Goal: Entertainment & Leisure: Consume media (video, audio)

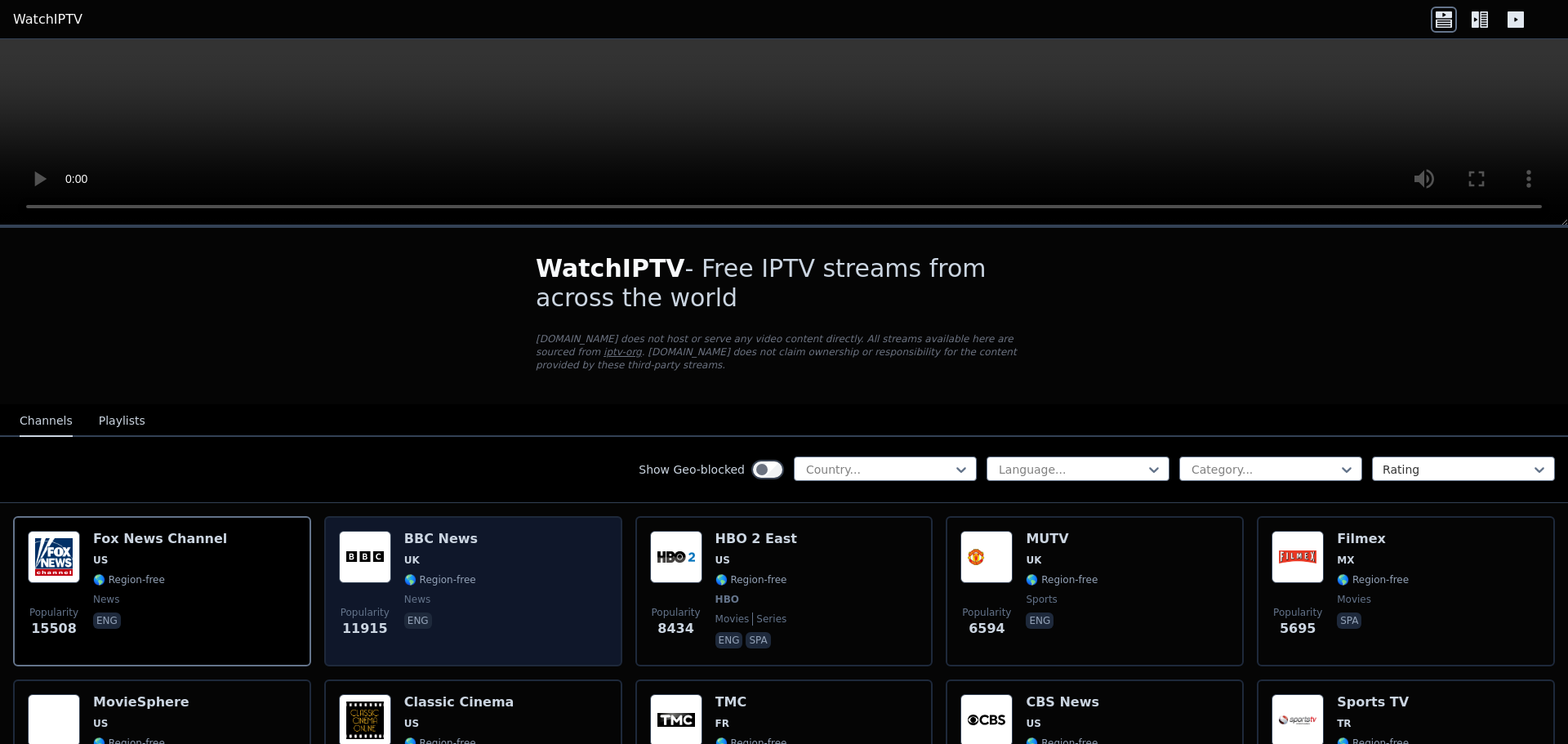
click at [512, 551] on div "Popularity 11915 BBC News UK 🌎 Region-free news eng" at bounding box center [472, 592] width 268 height 121
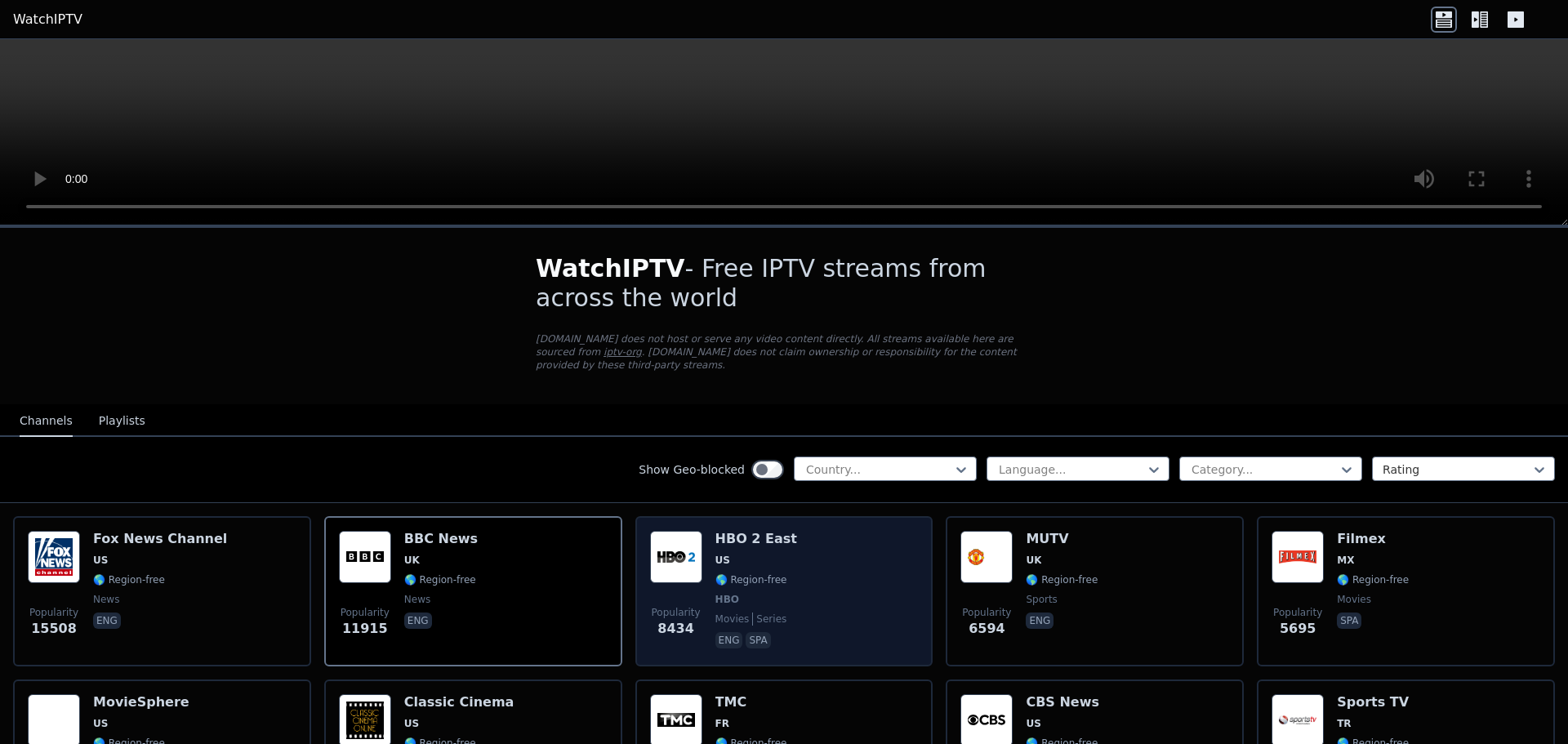
click at [810, 585] on div "Popularity 8434 HBO 2 East US 🌎 Region-free HBO movies series eng spa" at bounding box center [784, 592] width 268 height 121
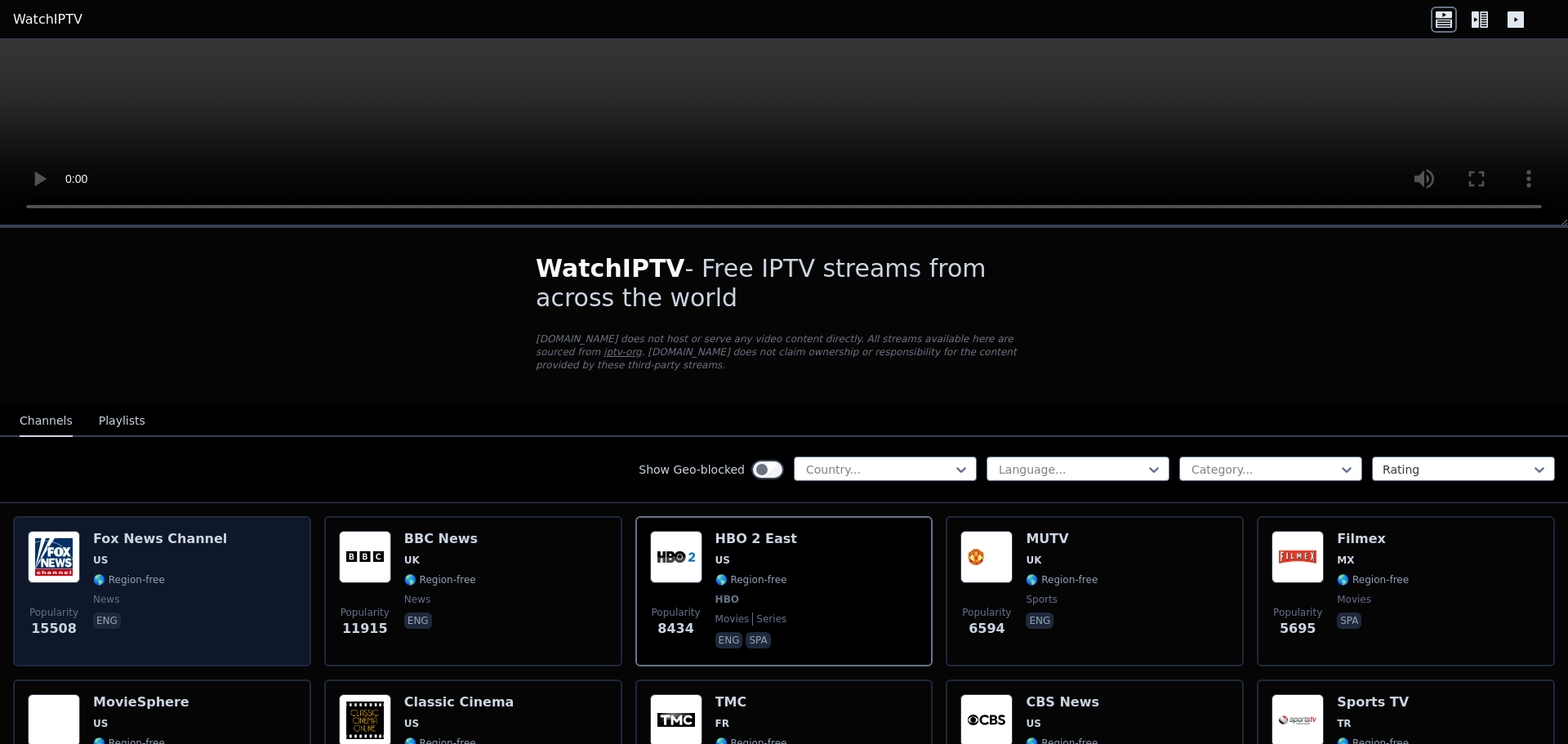
click at [236, 567] on div "Popularity 15508 [PERSON_NAME] US 🌎 Region-free news eng" at bounding box center [161, 592] width 268 height 121
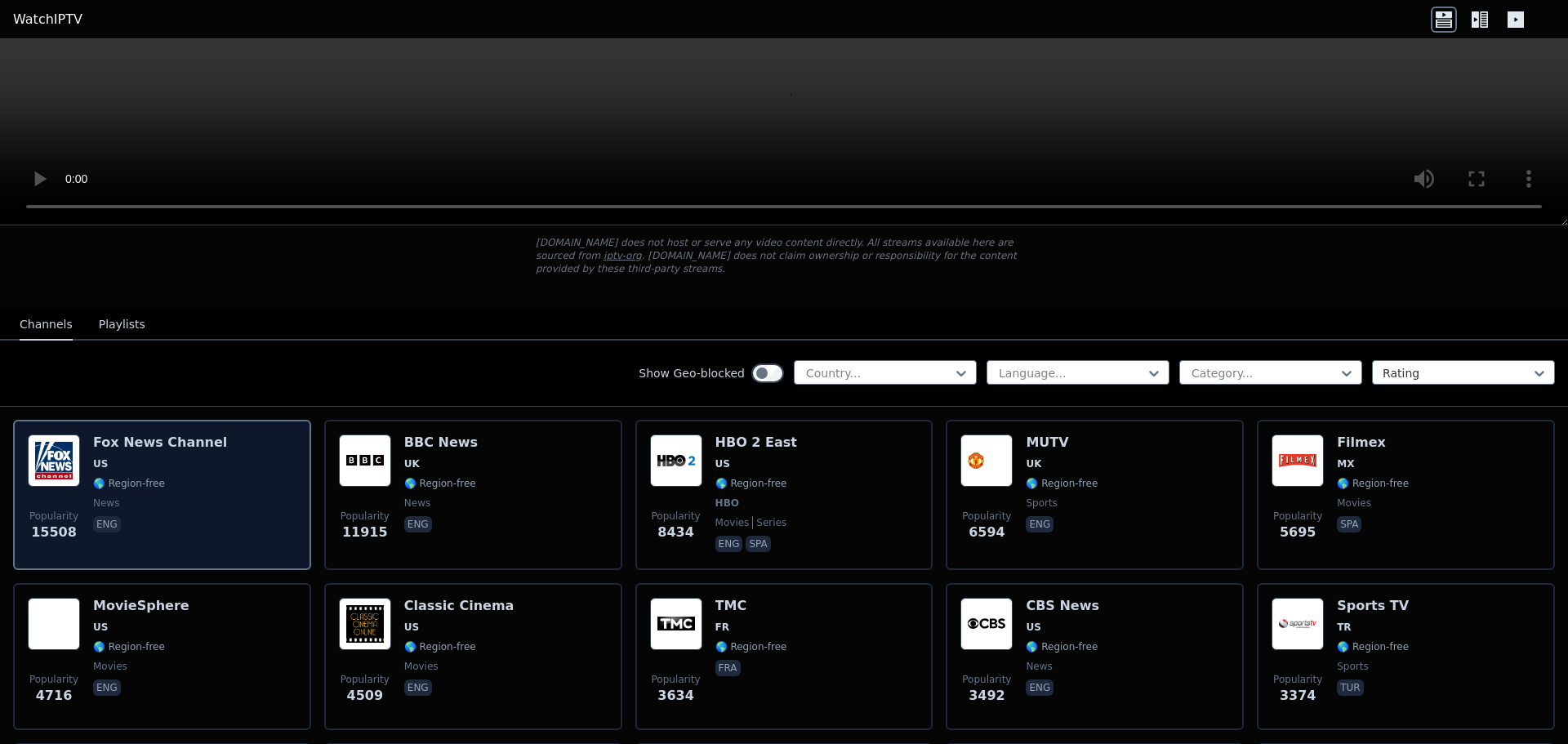
scroll to position [136, 0]
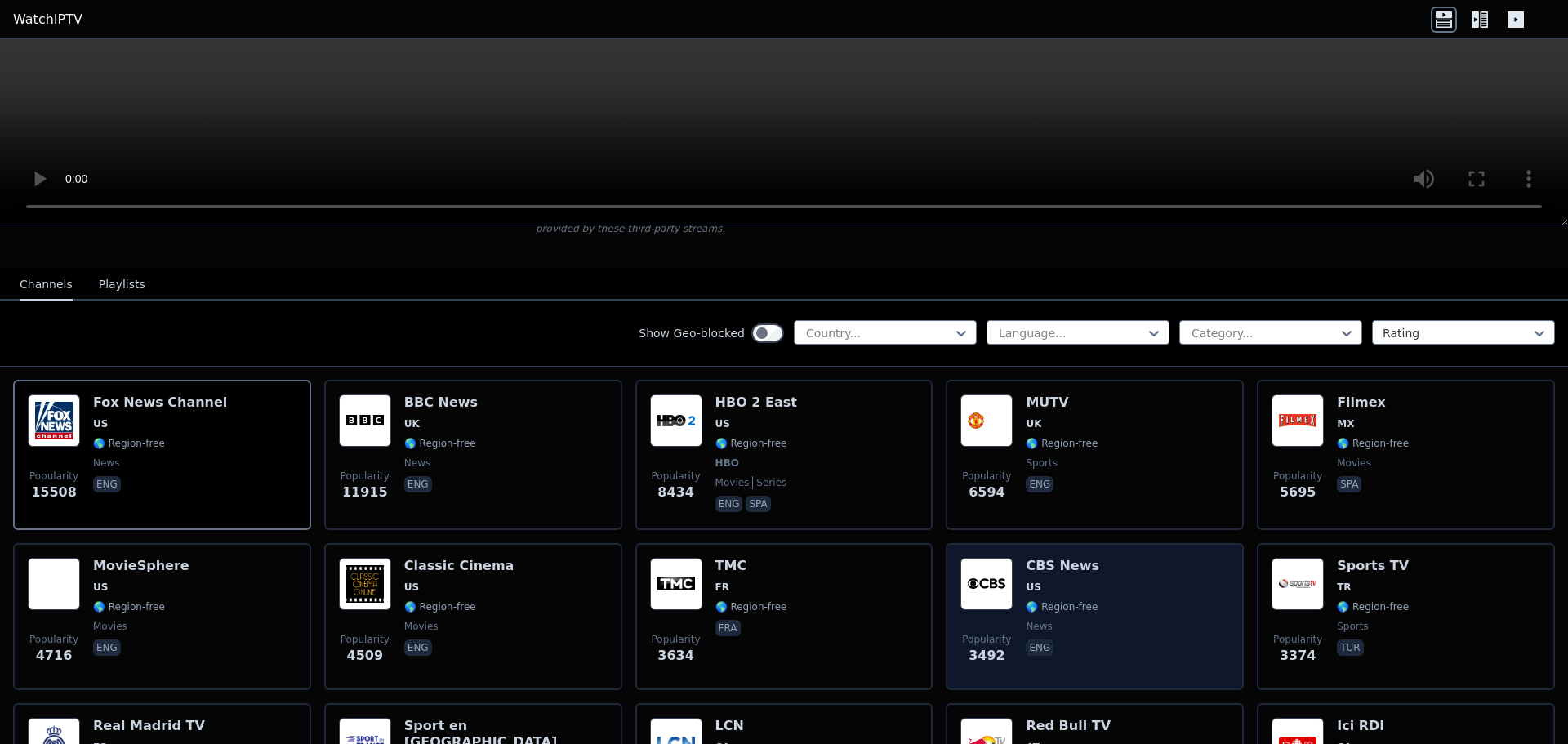
click at [1133, 612] on div "Popularity 3492 CBS News US 🌎 Region-free news eng" at bounding box center [1095, 617] width 268 height 118
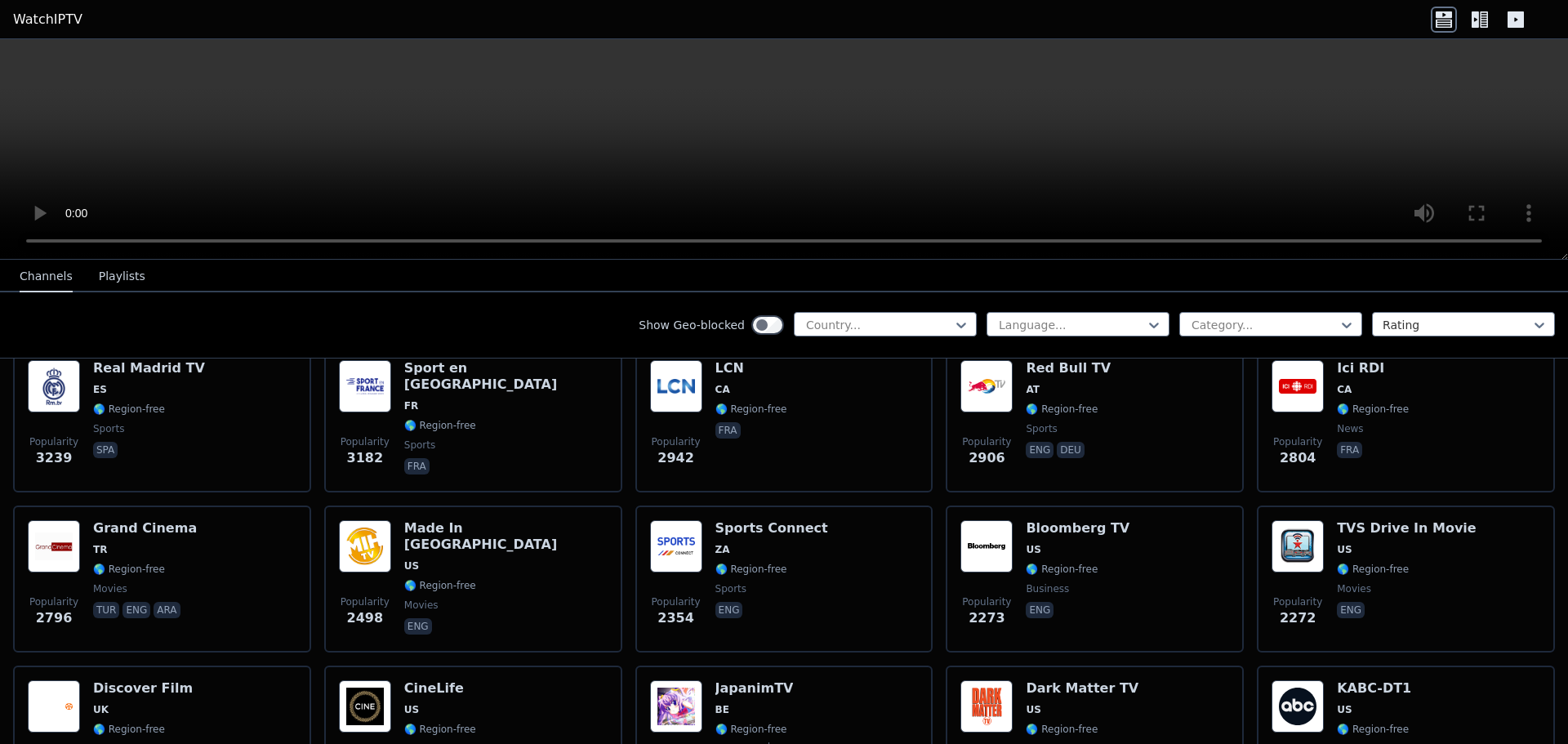
scroll to position [544, 0]
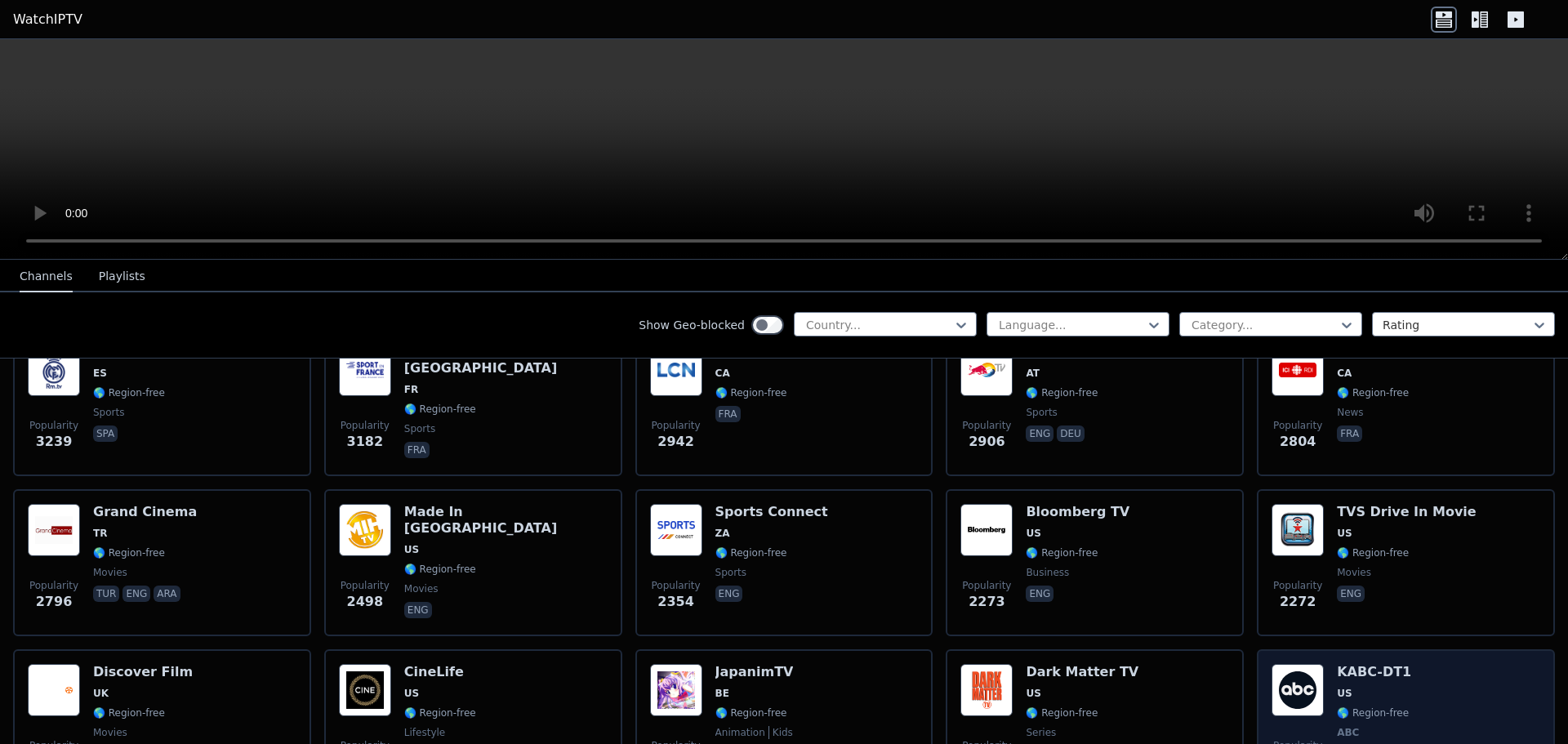
click at [1412, 672] on div "Popularity 2131 KABC-DT1 US 🌎 Region-free ABC news eng" at bounding box center [1406, 724] width 268 height 121
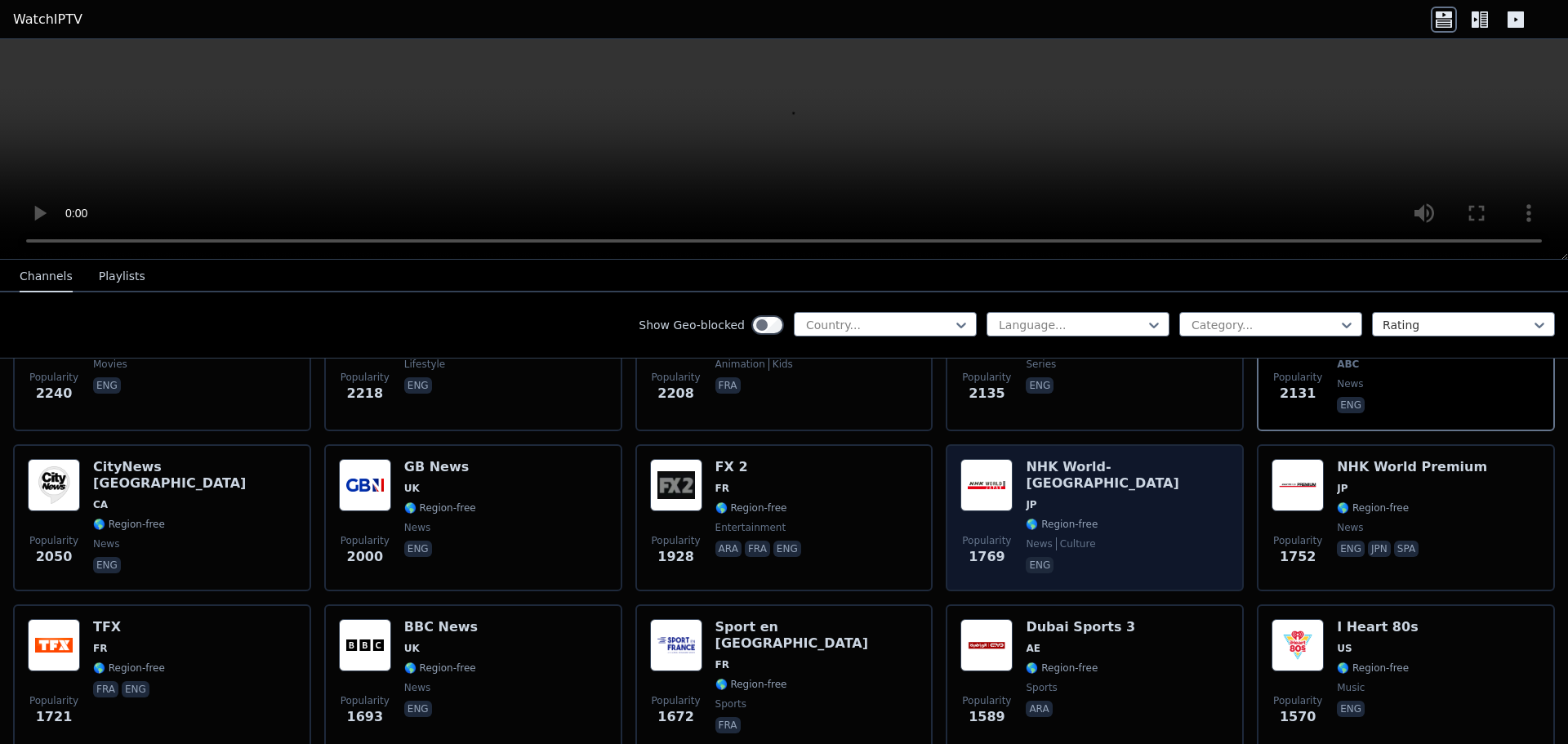
scroll to position [952, 0]
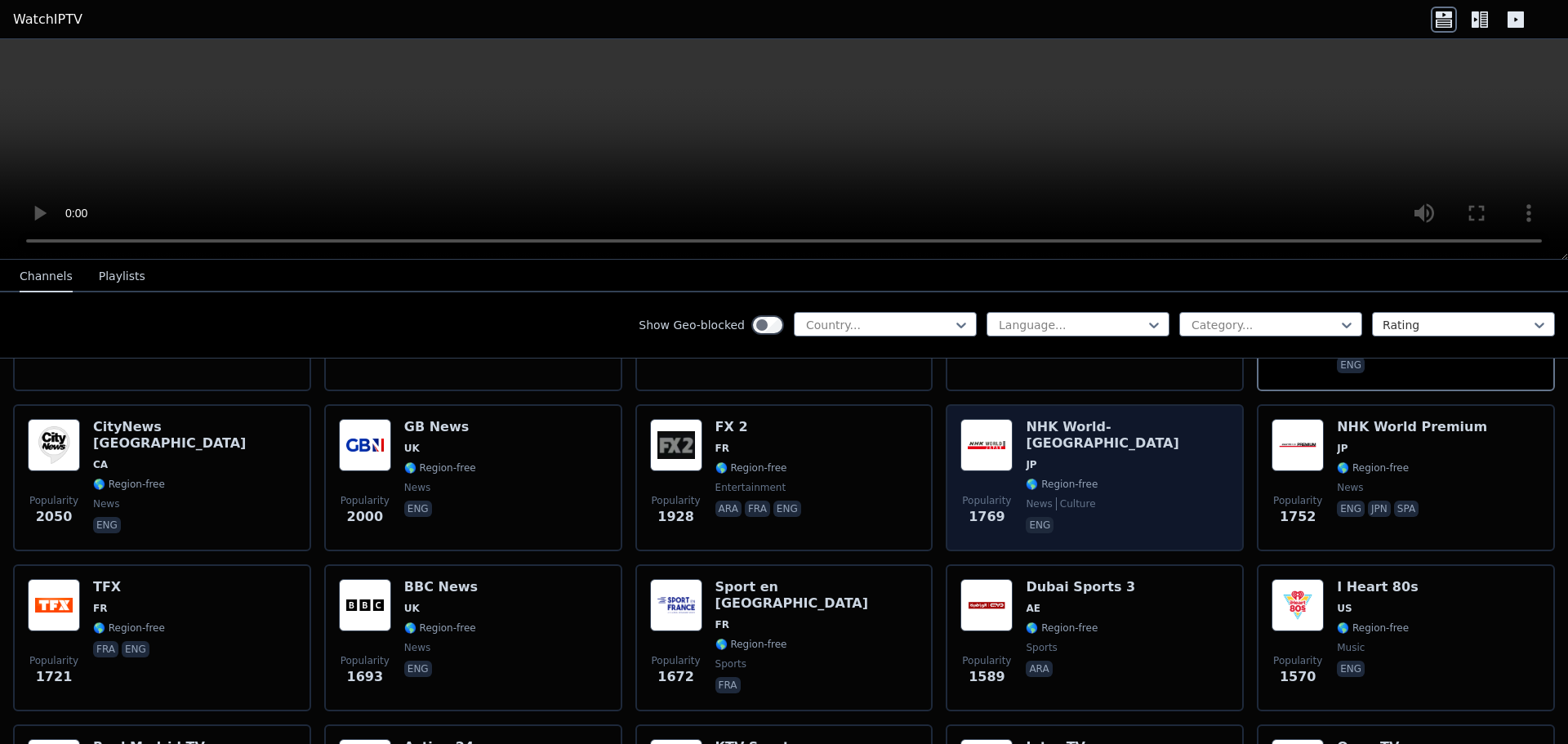
click at [1113, 497] on span "news culture" at bounding box center [1128, 503] width 203 height 13
